Goal: Navigation & Orientation: Find specific page/section

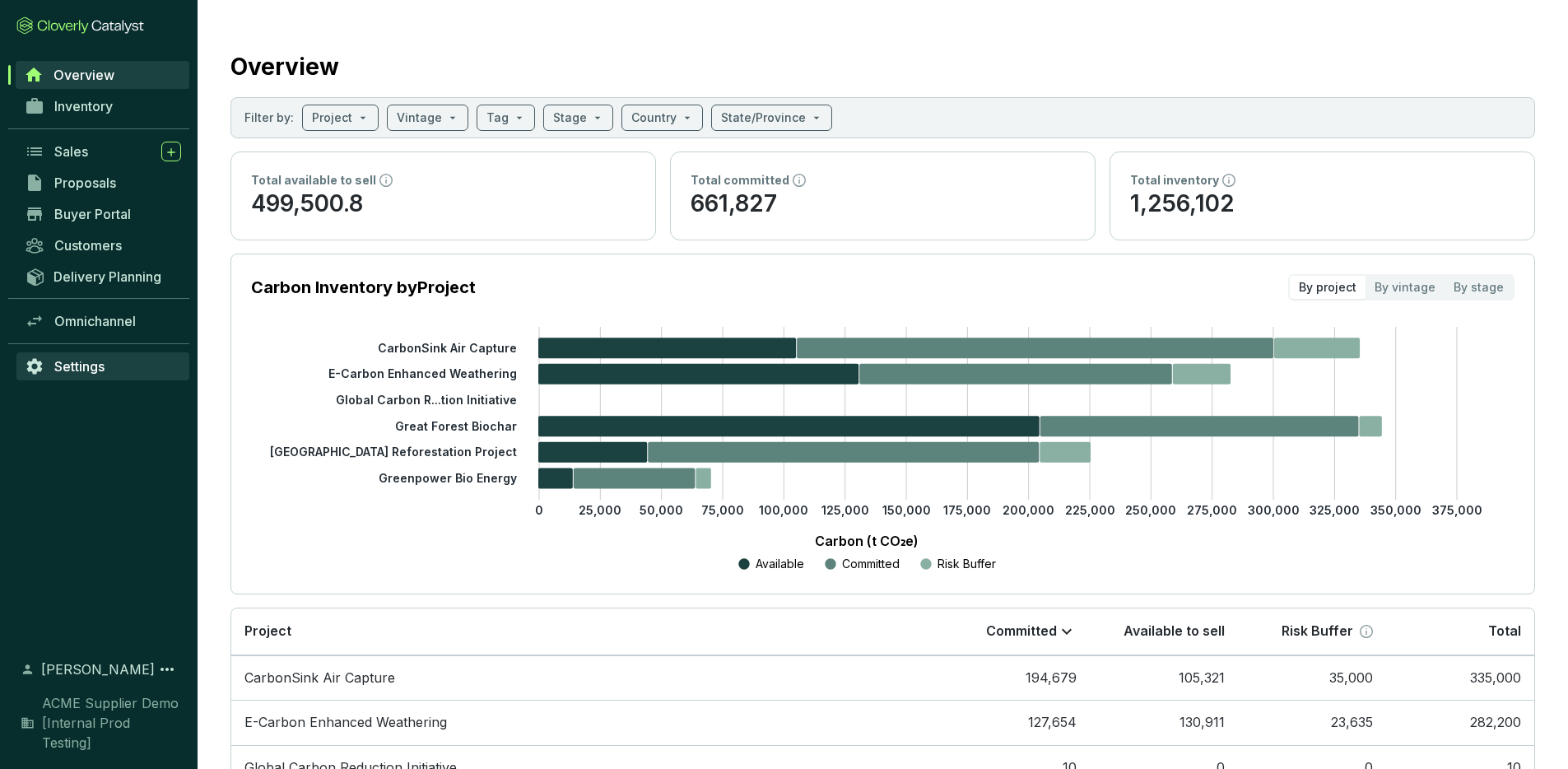
click at [95, 376] on link "Settings" at bounding box center [103, 366] width 173 height 28
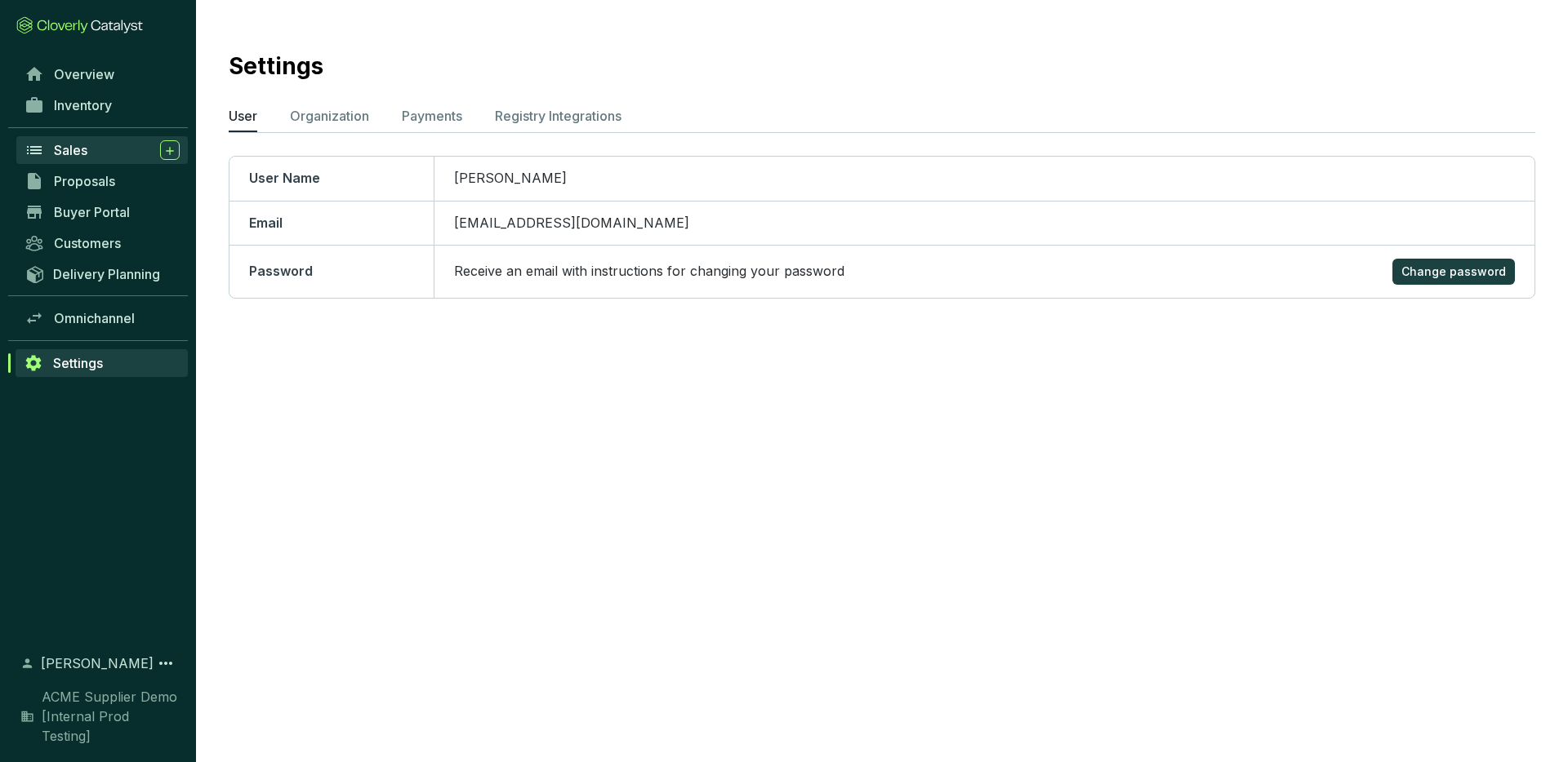
click at [77, 151] on span "Sales" at bounding box center [70, 150] width 33 height 16
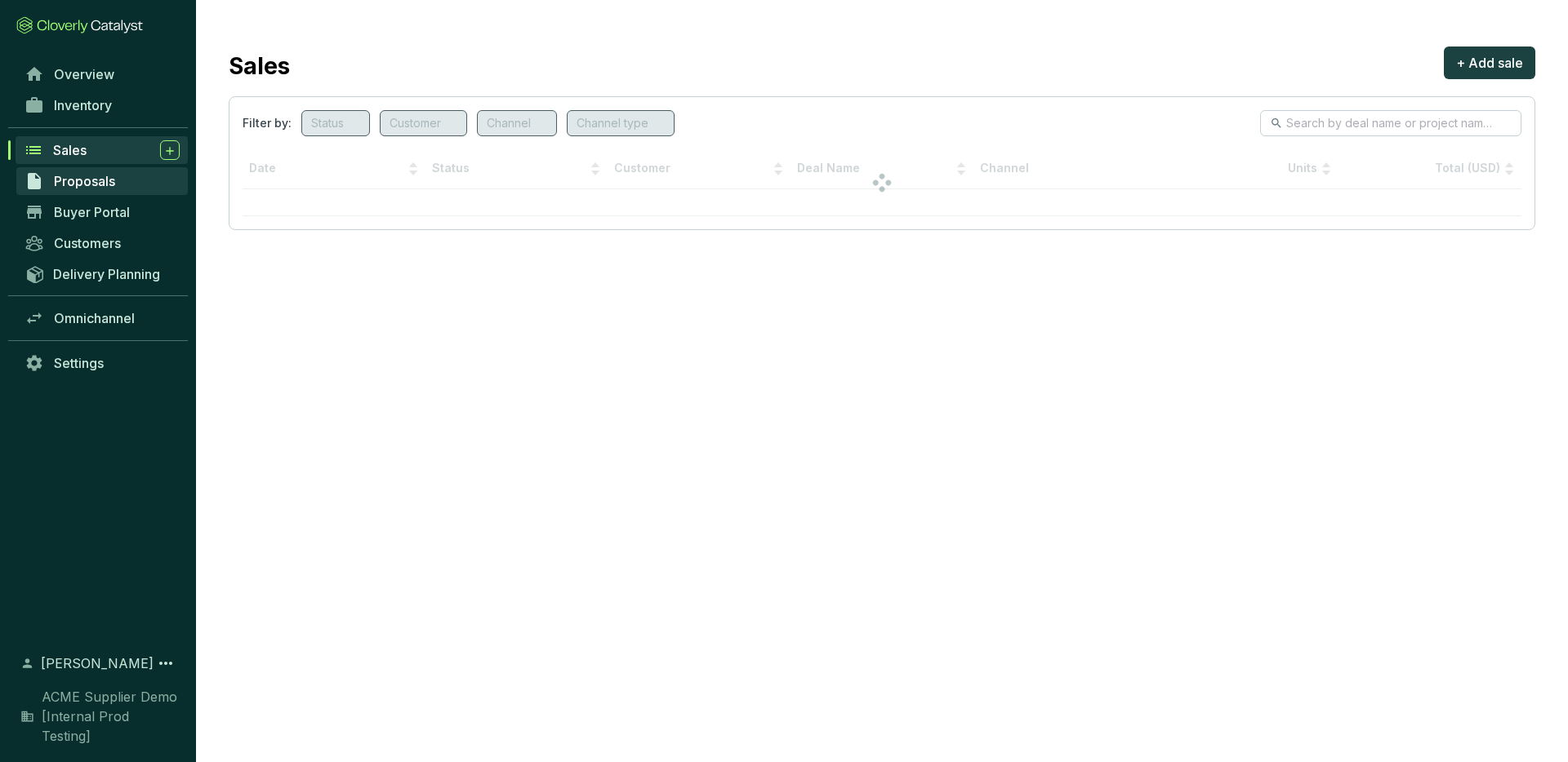
click at [89, 176] on span "Proposals" at bounding box center [84, 180] width 61 height 16
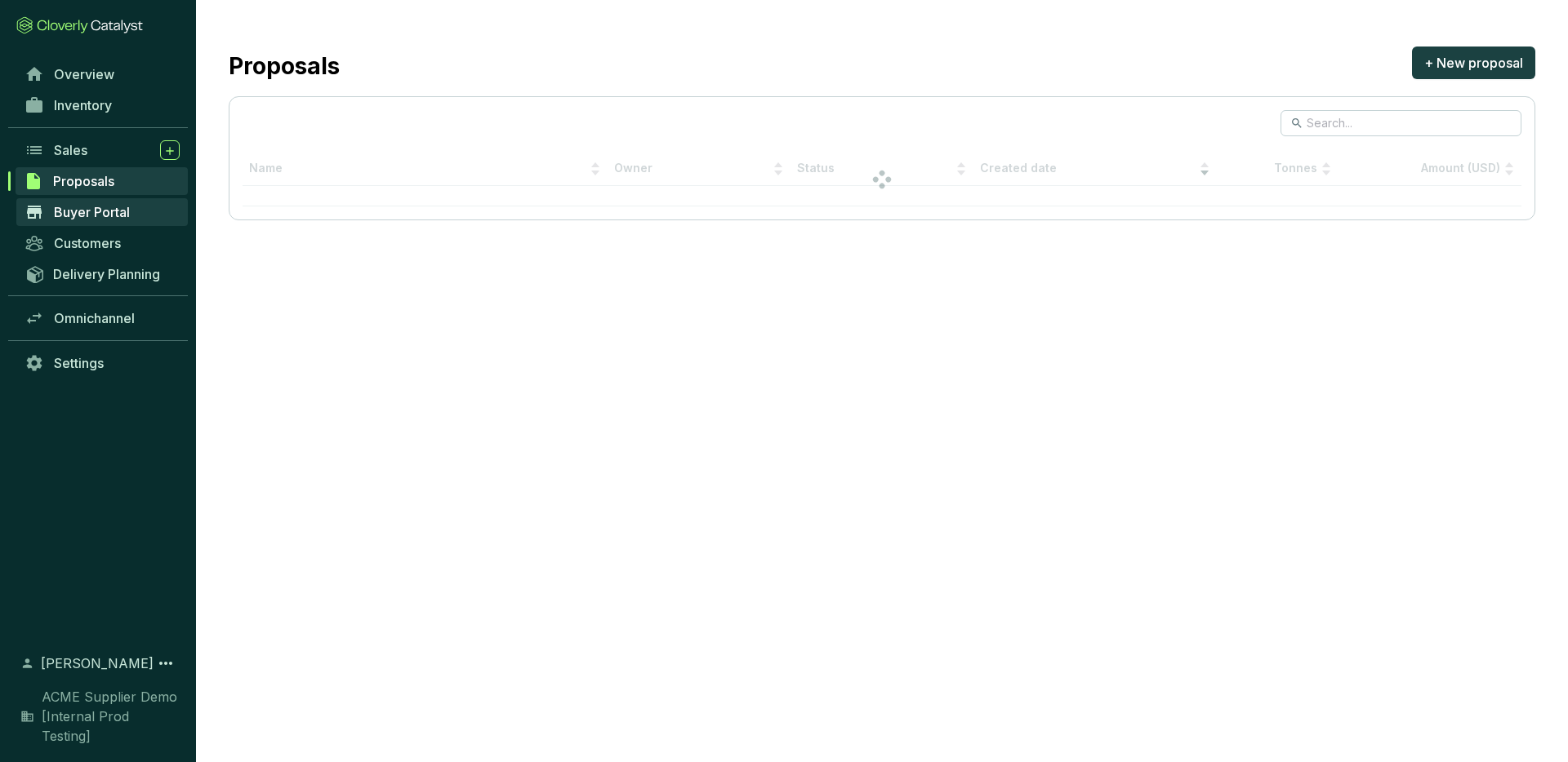
click at [94, 218] on span "Buyer Portal" at bounding box center [91, 212] width 76 height 16
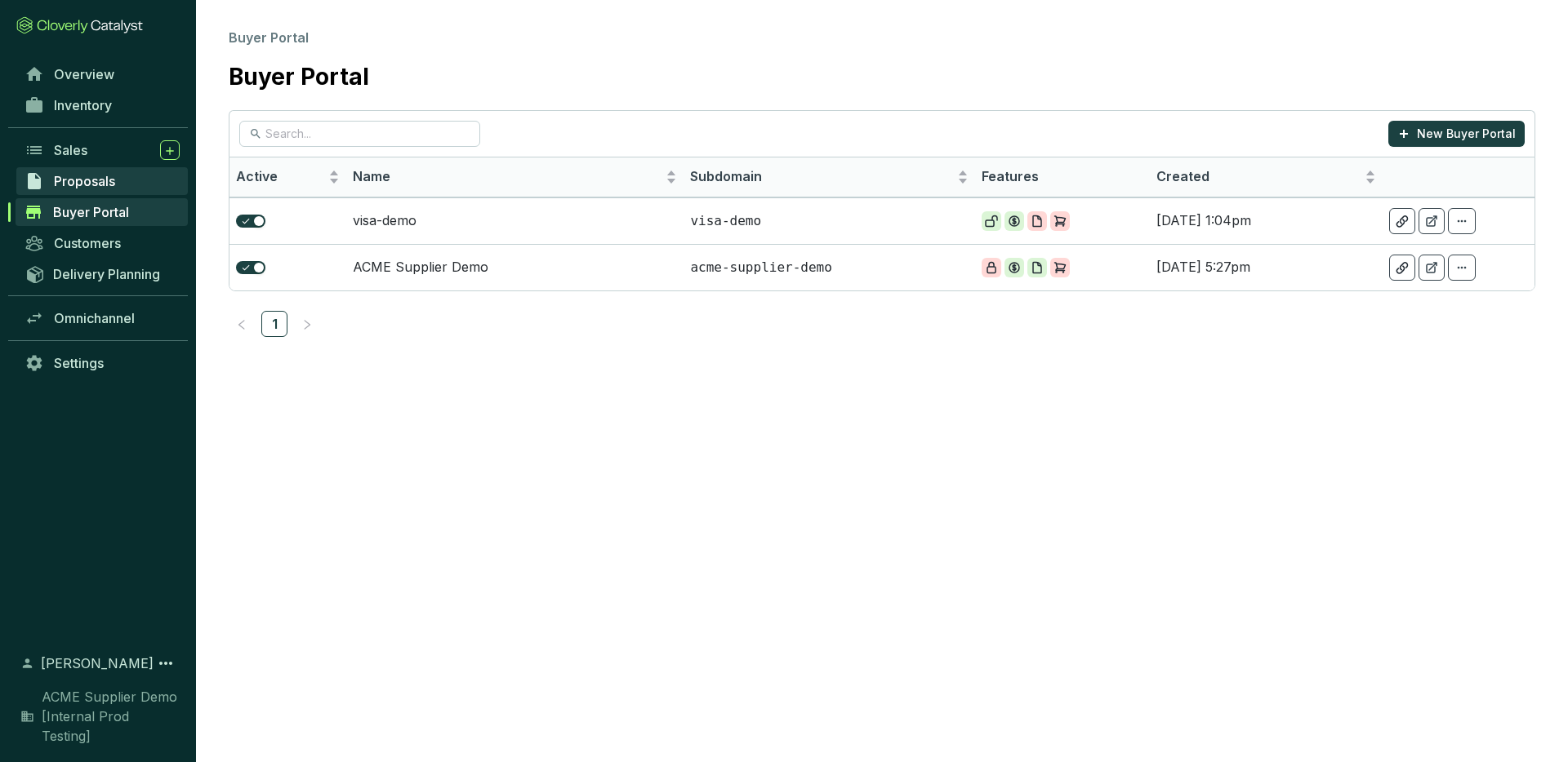
click at [88, 190] on link "Proposals" at bounding box center [102, 181] width 172 height 28
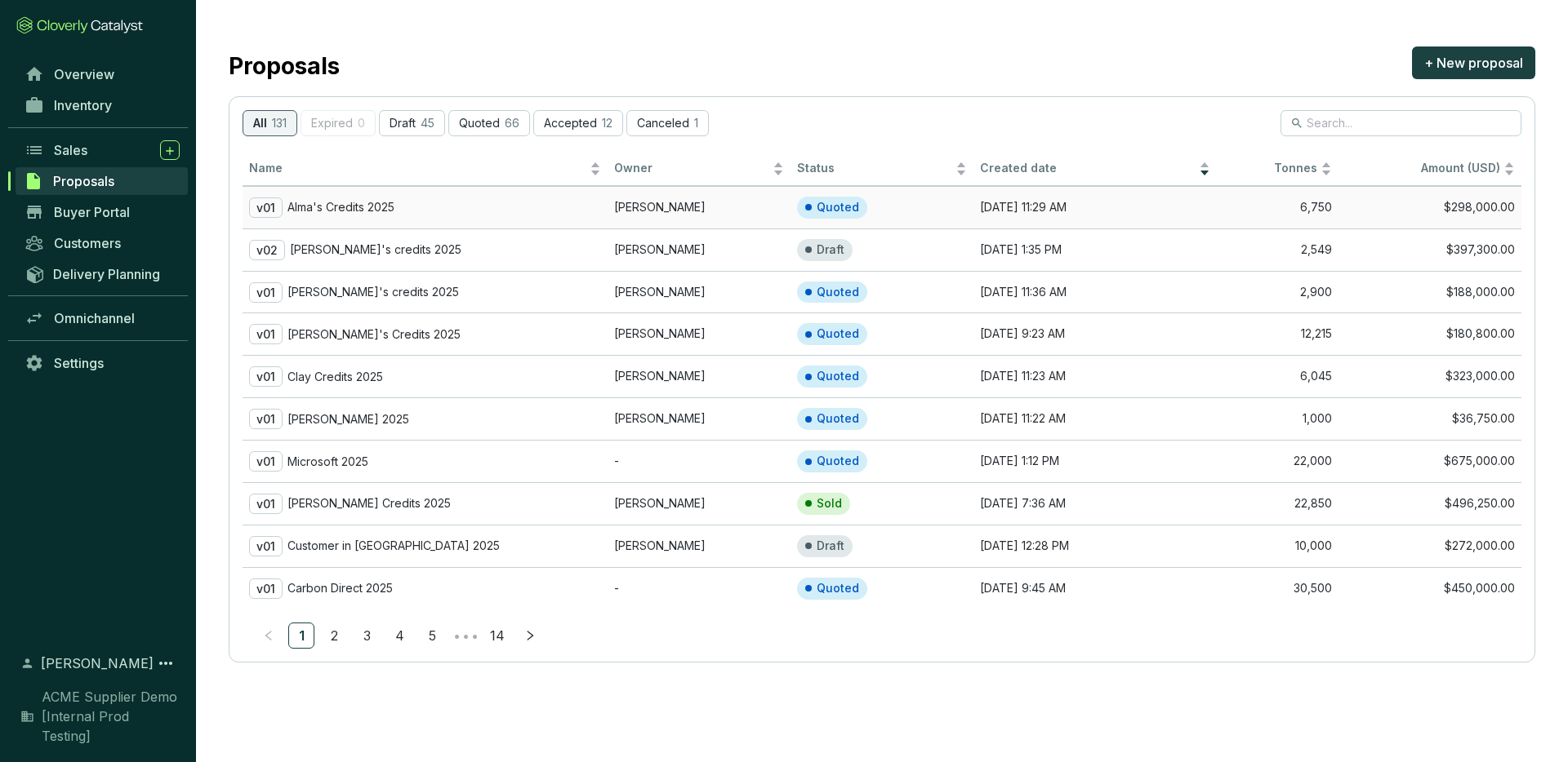
click at [395, 211] on p "Alma's Credits 2025" at bounding box center [341, 207] width 107 height 14
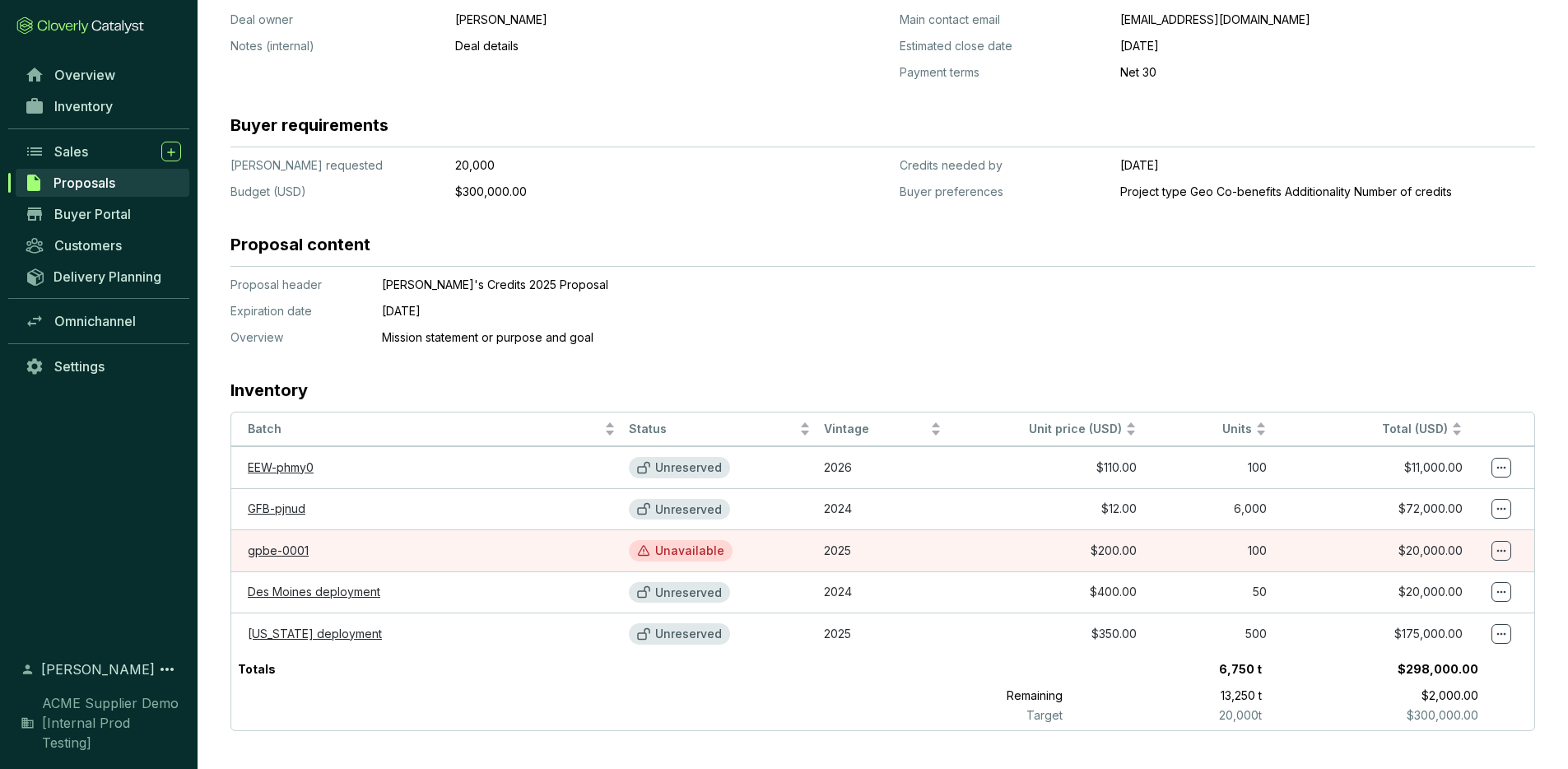
scroll to position [371, 0]
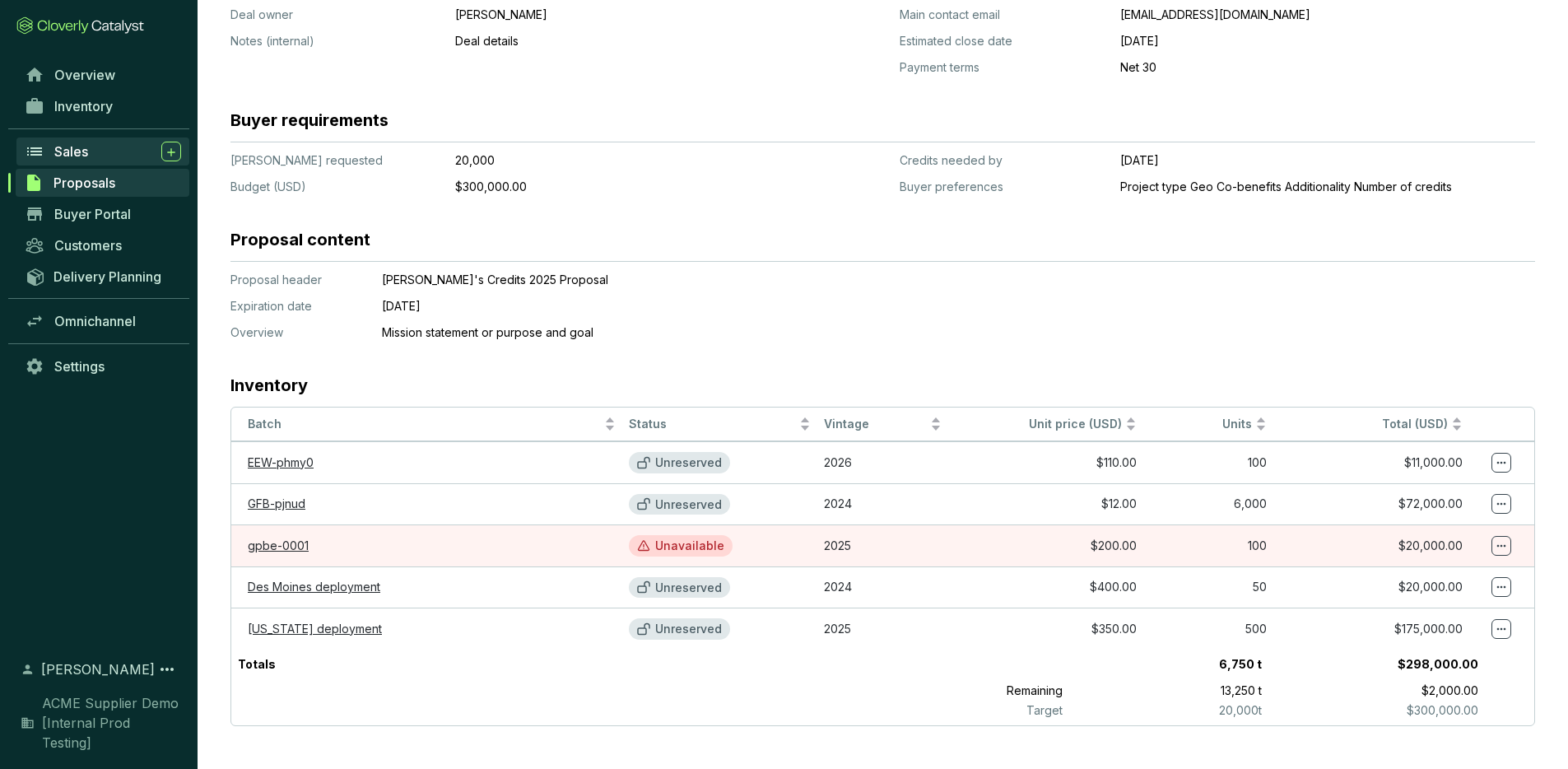
click at [73, 148] on span "Sales" at bounding box center [70, 151] width 33 height 16
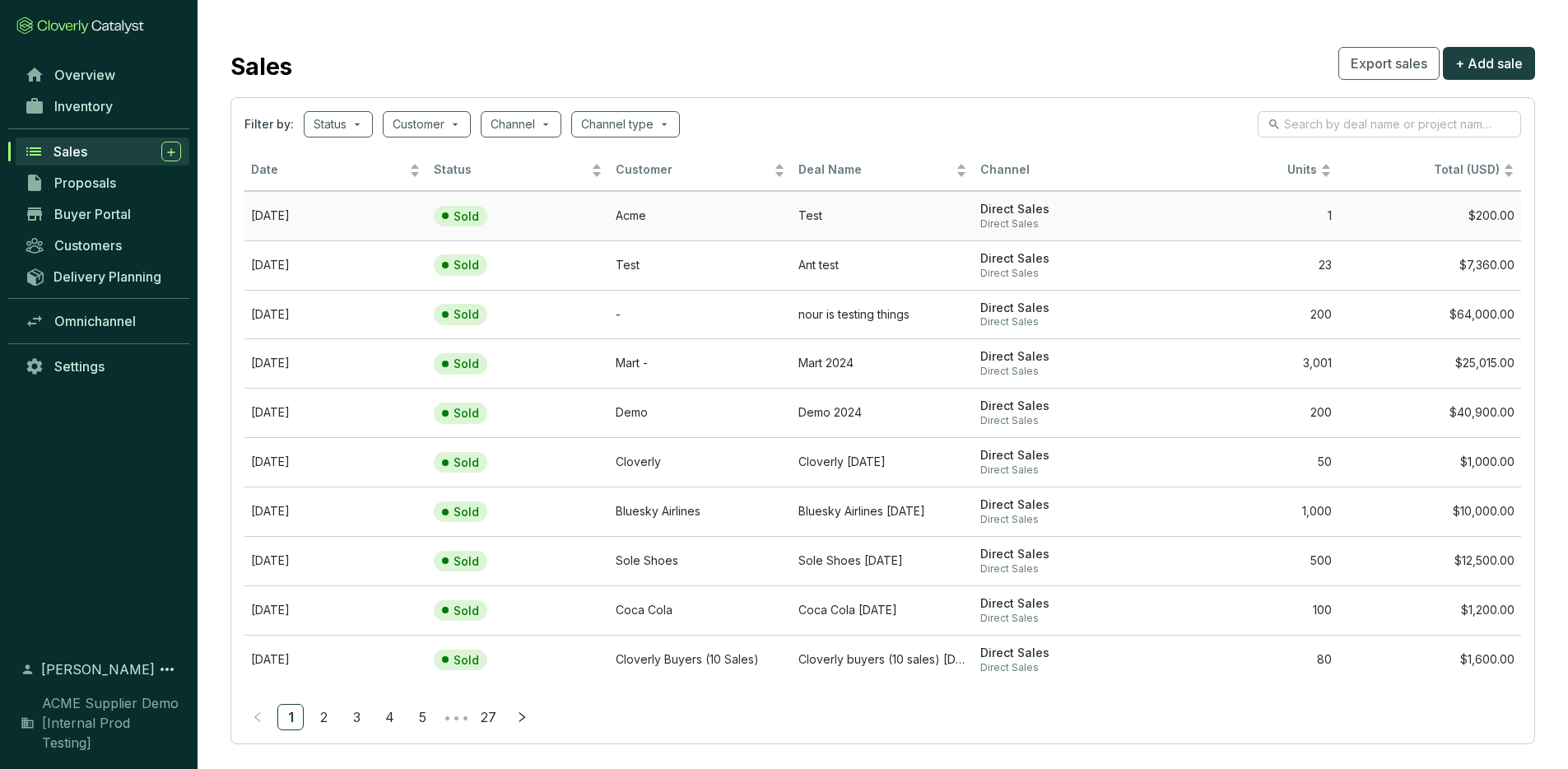
click at [888, 220] on td "Test" at bounding box center [883, 216] width 183 height 50
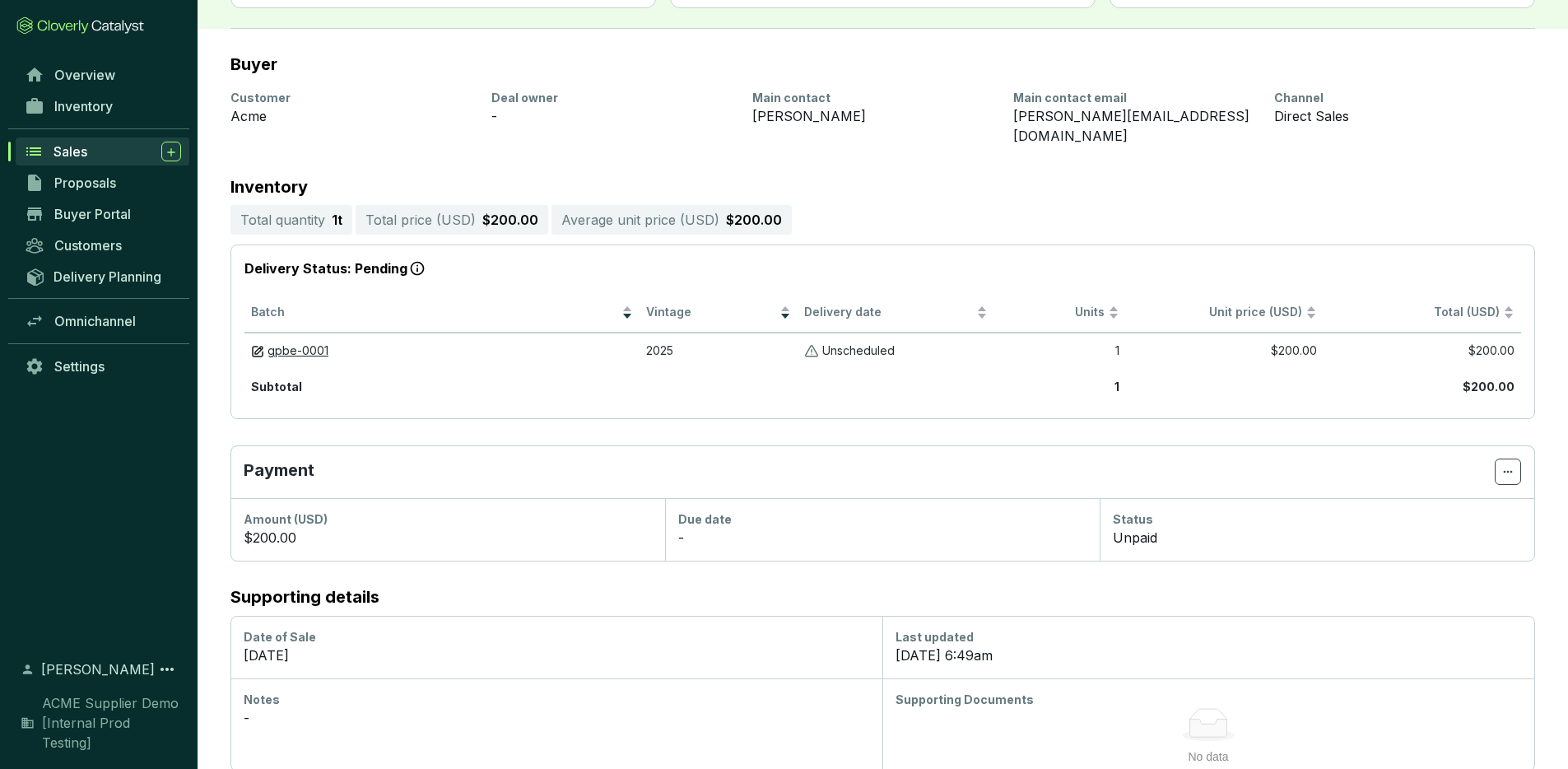
scroll to position [174, 0]
